Goal: Task Accomplishment & Management: Use online tool/utility

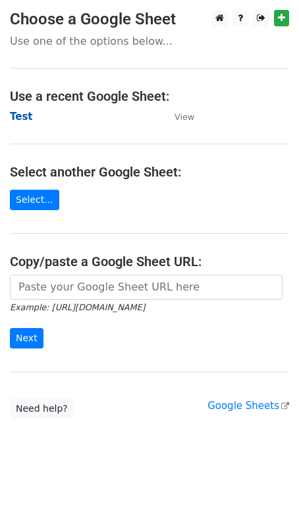
click at [16, 112] on strong "Test" at bounding box center [21, 117] width 23 height 12
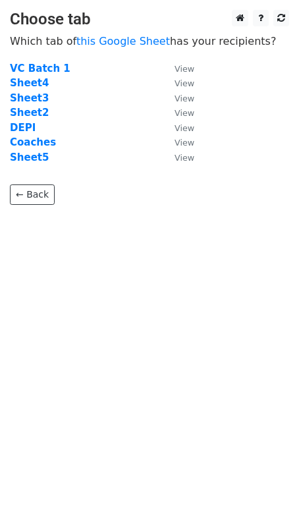
click at [29, 144] on strong "Coaches" at bounding box center [33, 142] width 46 height 12
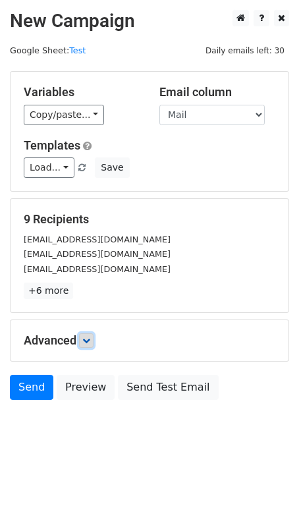
click at [90, 337] on icon at bounding box center [86, 341] width 8 height 8
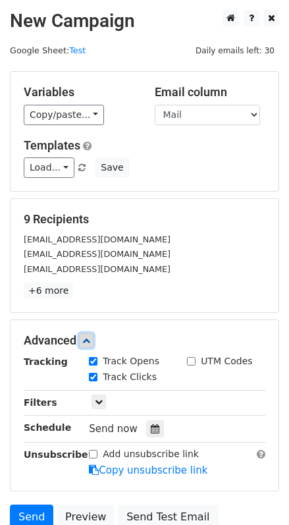
click at [90, 337] on icon at bounding box center [86, 341] width 8 height 8
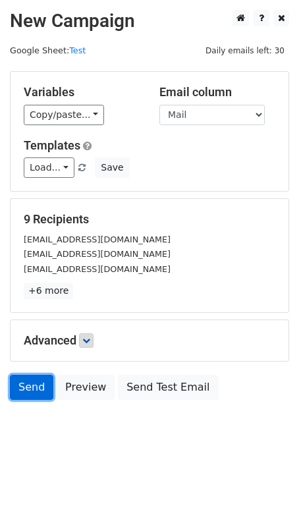
click at [28, 391] on link "Send" at bounding box center [31, 387] width 43 height 25
click at [36, 395] on link "Send" at bounding box center [31, 387] width 43 height 25
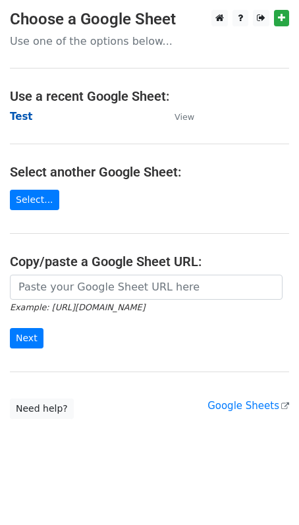
click at [26, 114] on strong "Test" at bounding box center [21, 117] width 23 height 12
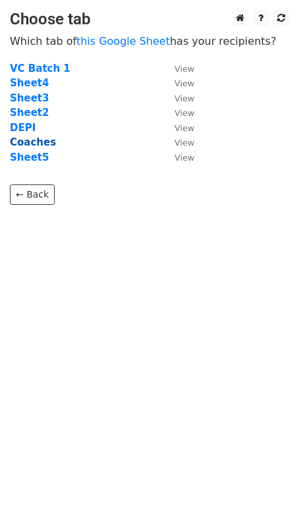
click at [29, 141] on strong "Coaches" at bounding box center [33, 142] width 46 height 12
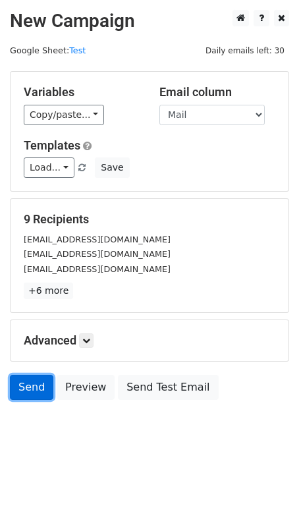
click at [31, 391] on link "Send" at bounding box center [31, 387] width 43 height 25
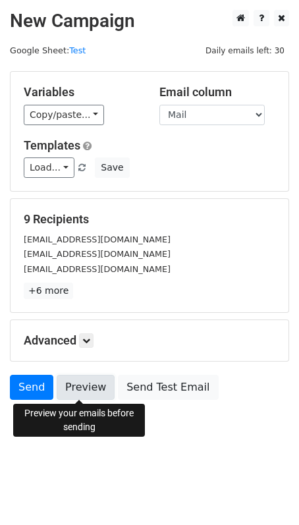
click at [76, 386] on link "Preview" at bounding box center [86, 387] width 58 height 25
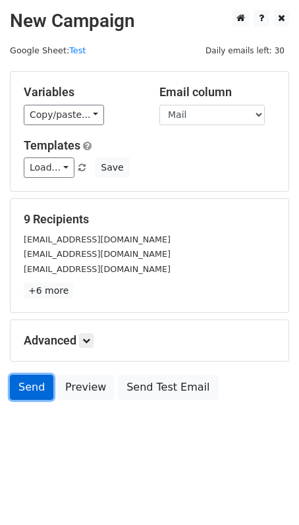
click at [36, 393] on link "Send" at bounding box center [31, 387] width 43 height 25
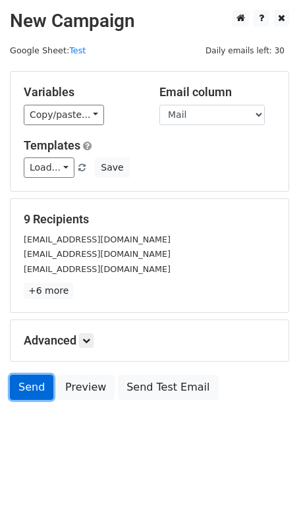
click at [36, 393] on link "Send" at bounding box center [31, 387] width 43 height 25
click at [42, 393] on link "Send" at bounding box center [31, 387] width 43 height 25
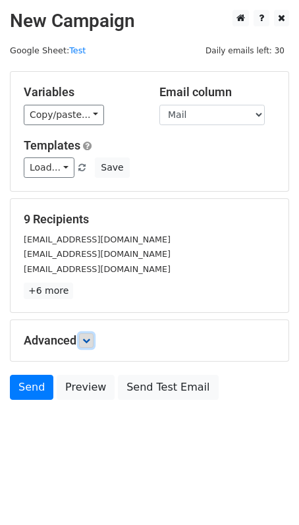
click at [89, 344] on link at bounding box center [86, 340] width 14 height 14
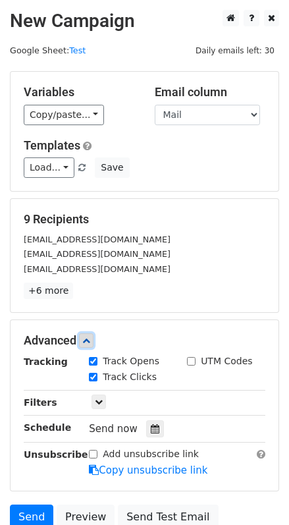
click at [89, 344] on link at bounding box center [86, 340] width 14 height 14
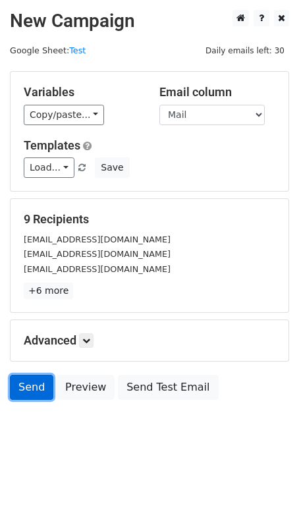
click at [35, 386] on link "Send" at bounding box center [31, 387] width 43 height 25
click at [39, 387] on link "Send" at bounding box center [31, 387] width 43 height 25
click at [24, 395] on link "Send" at bounding box center [31, 387] width 43 height 25
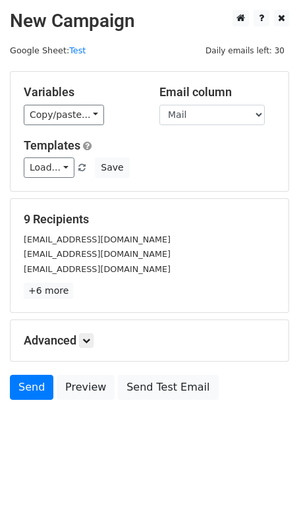
click at [273, 55] on span "Daily emails left: 30" at bounding box center [245, 50] width 88 height 14
